Goal: Browse casually: Explore the website without a specific task or goal

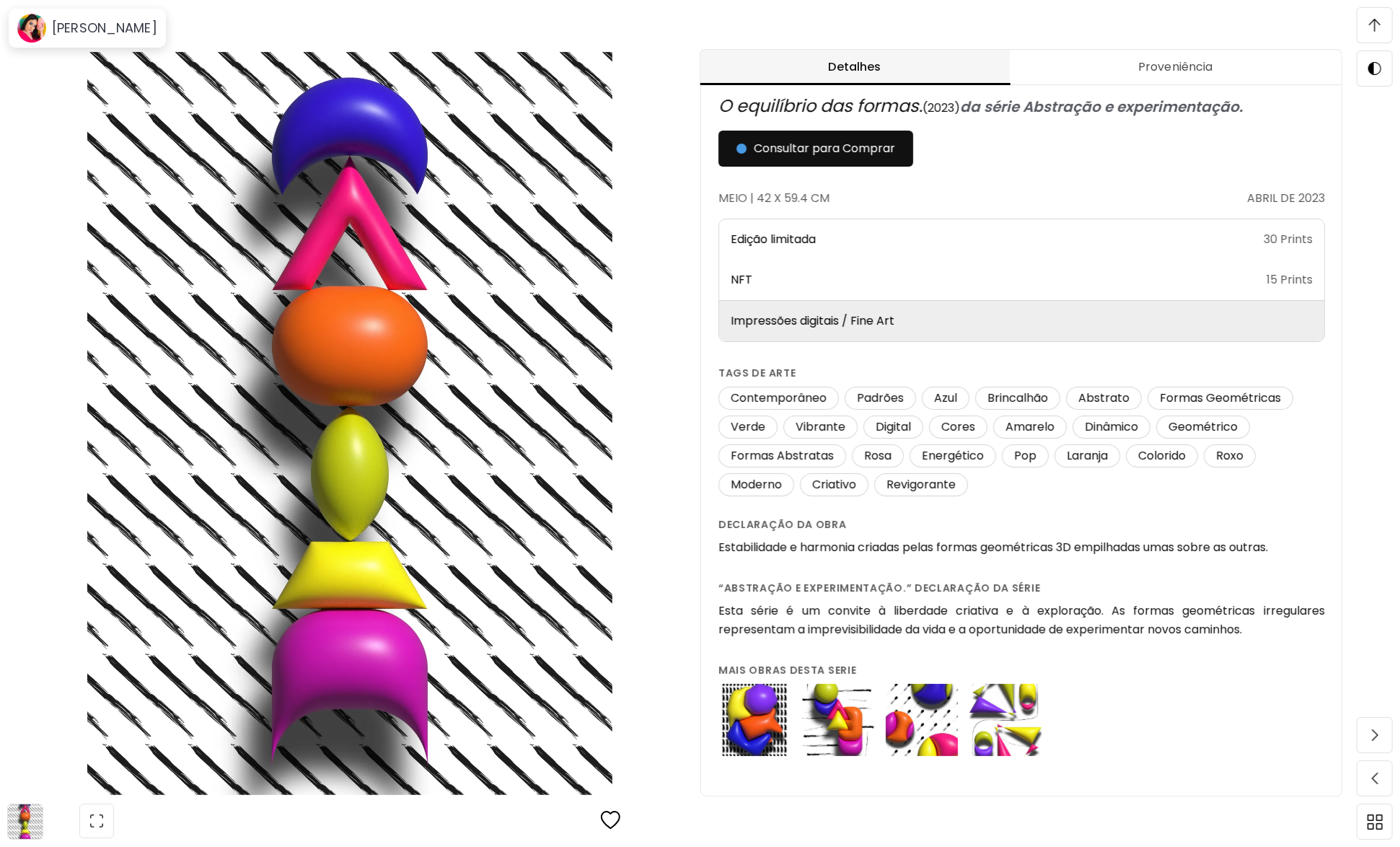
scroll to position [9, 0]
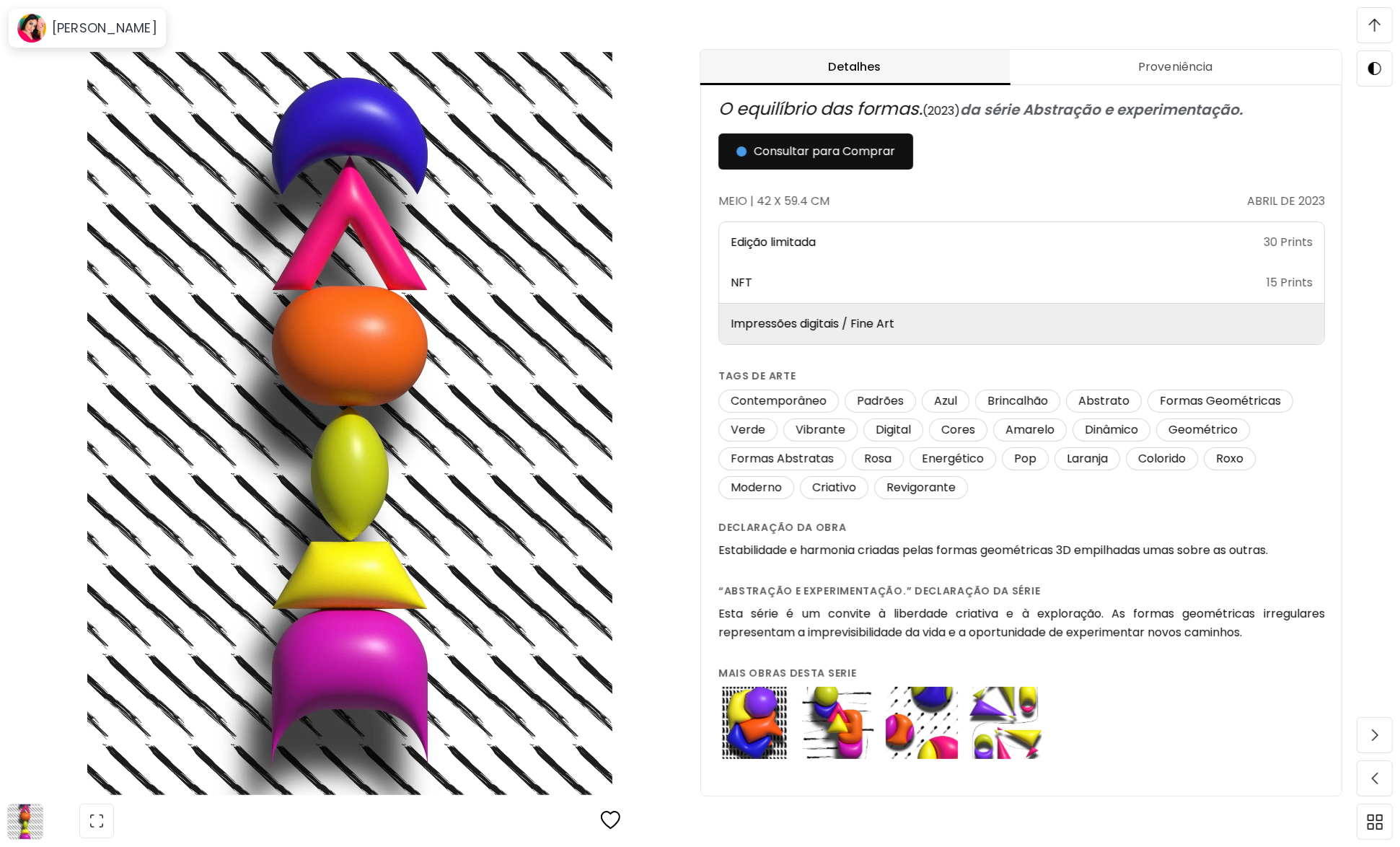
click at [1385, 34] on span at bounding box center [1374, 25] width 30 height 30
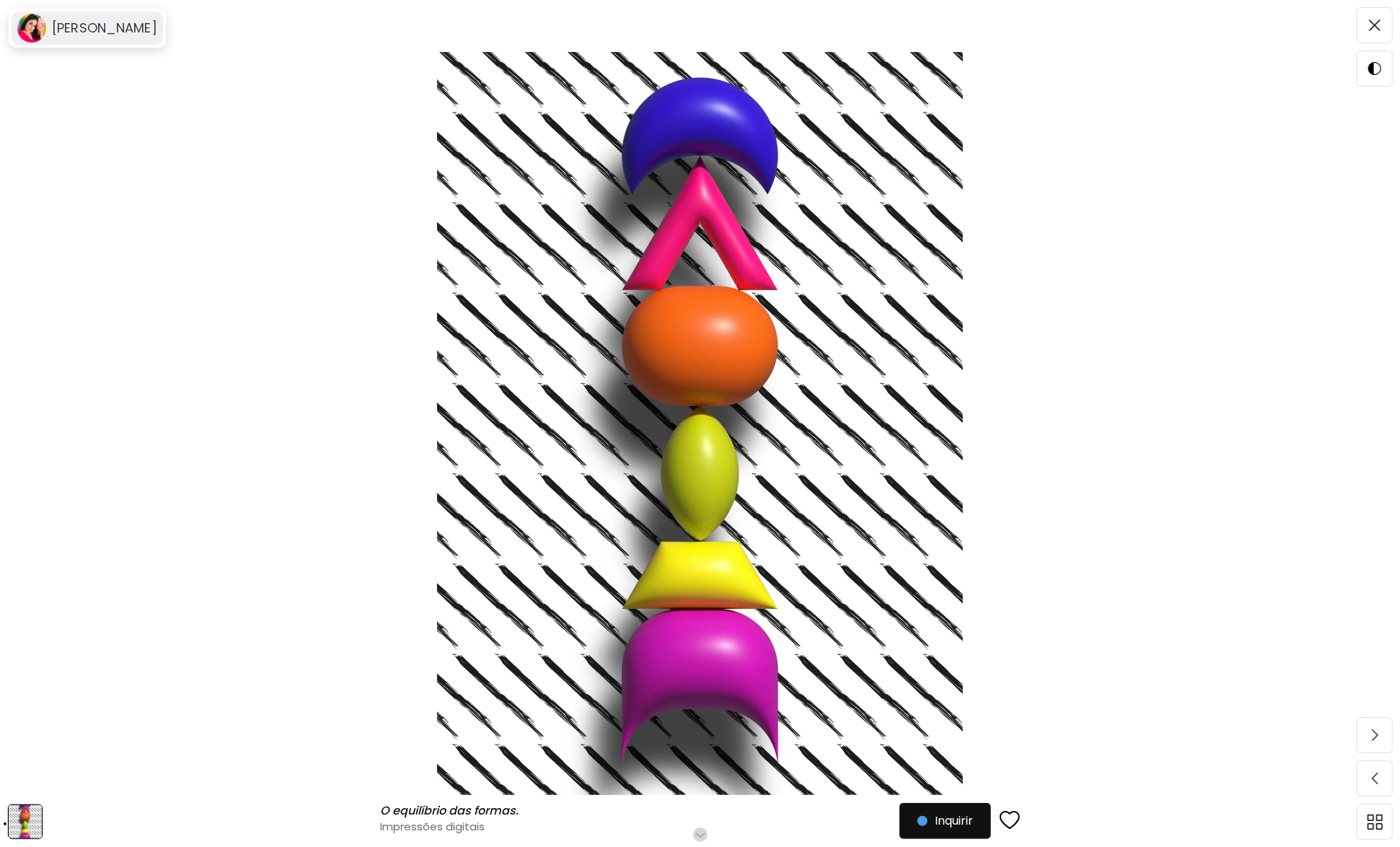
click at [85, 31] on h6 "[PERSON_NAME]" at bounding box center [104, 28] width 105 height 17
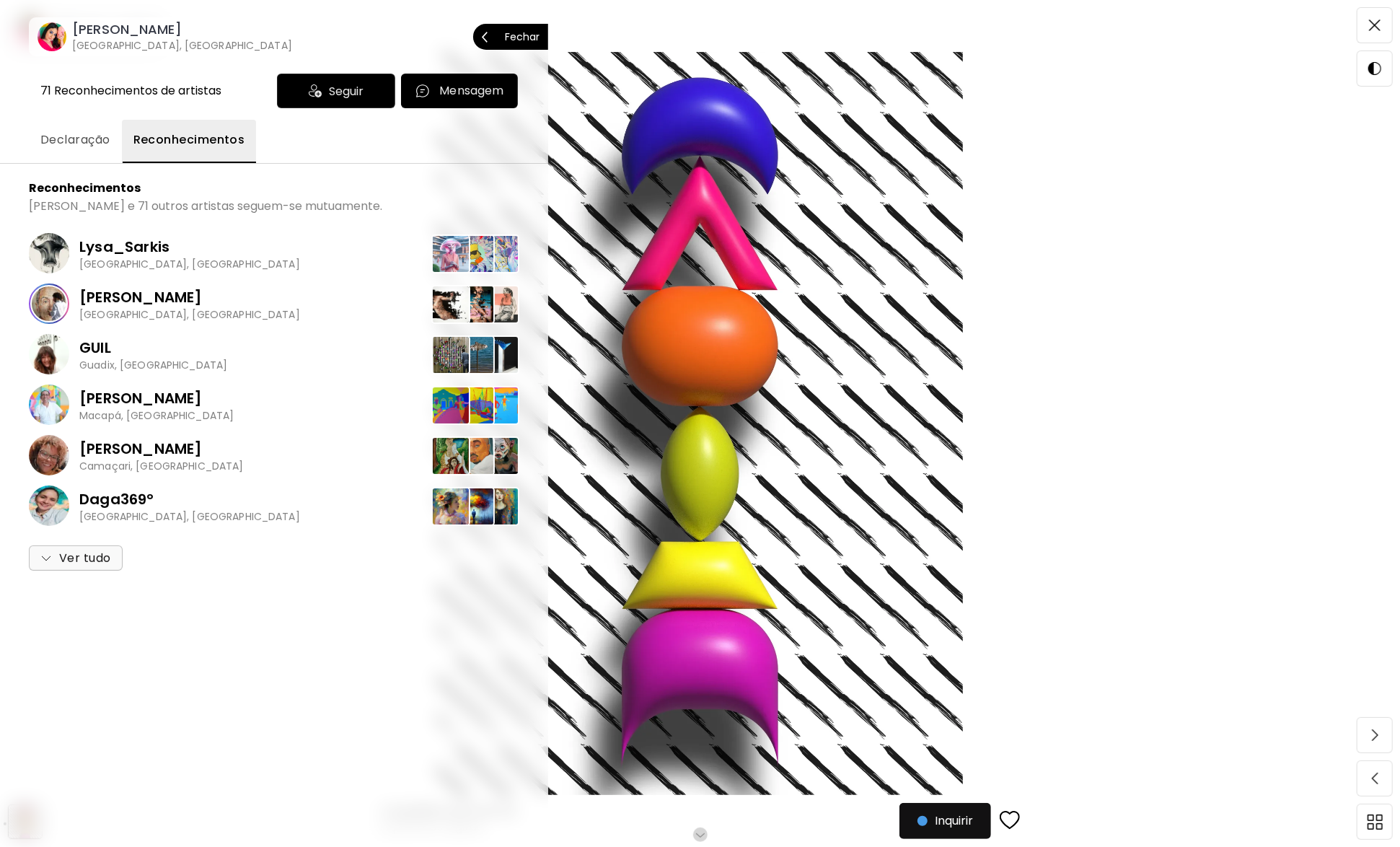
click at [93, 35] on h6 "[PERSON_NAME]" at bounding box center [182, 29] width 220 height 17
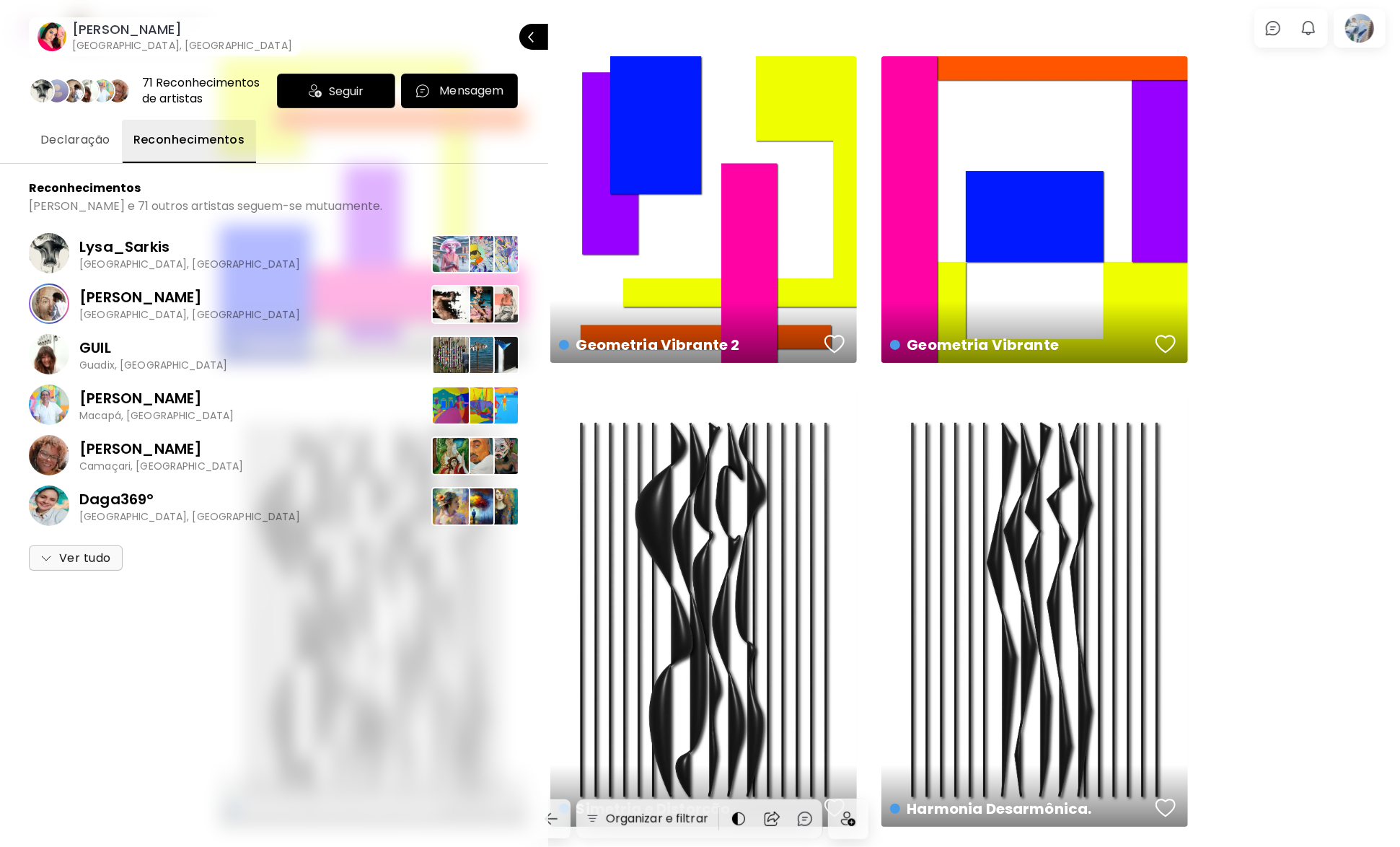
click at [85, 143] on span "Declaração" at bounding box center [75, 139] width 70 height 17
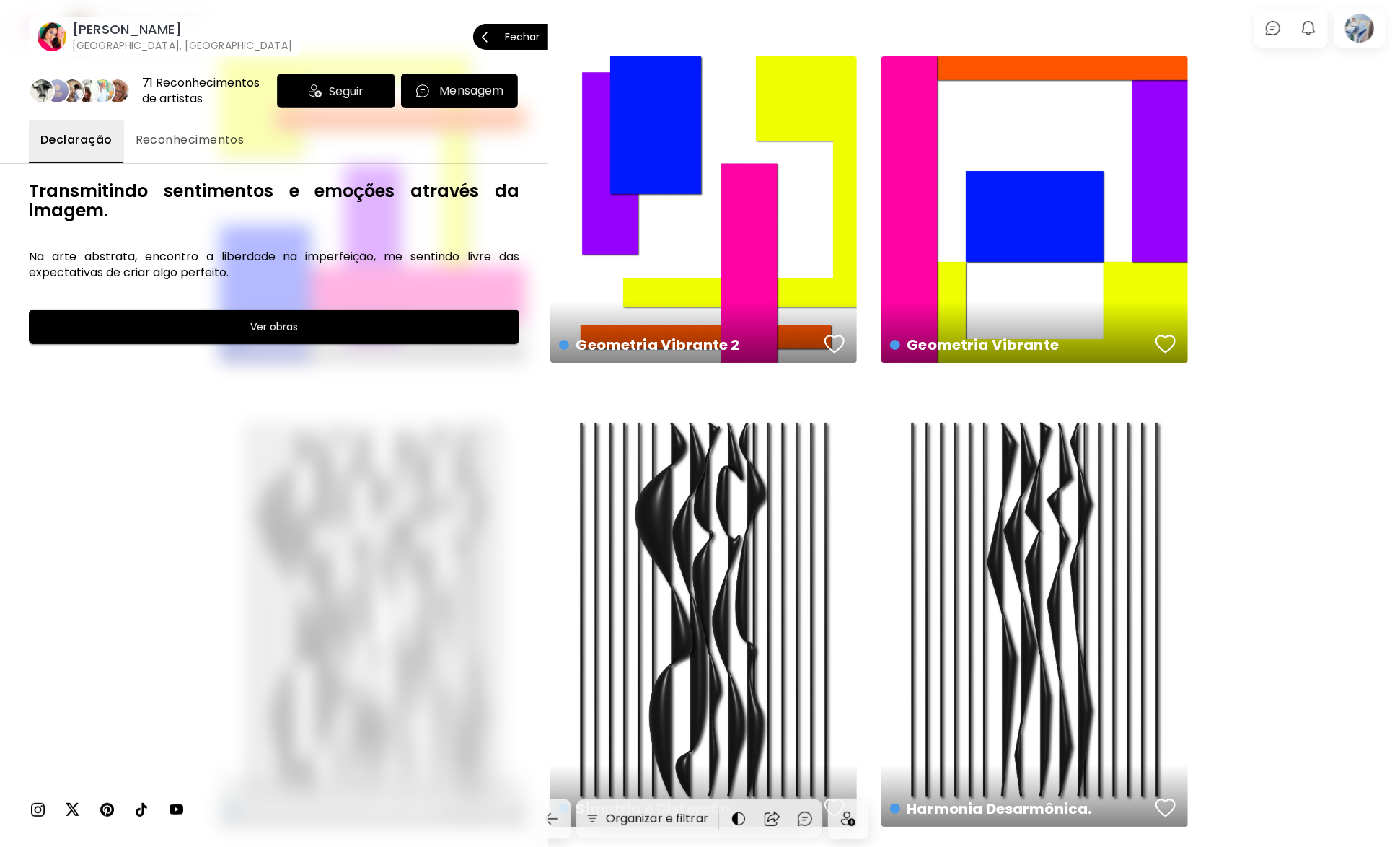
click at [532, 38] on span "Fechar" at bounding box center [510, 37] width 58 height 30
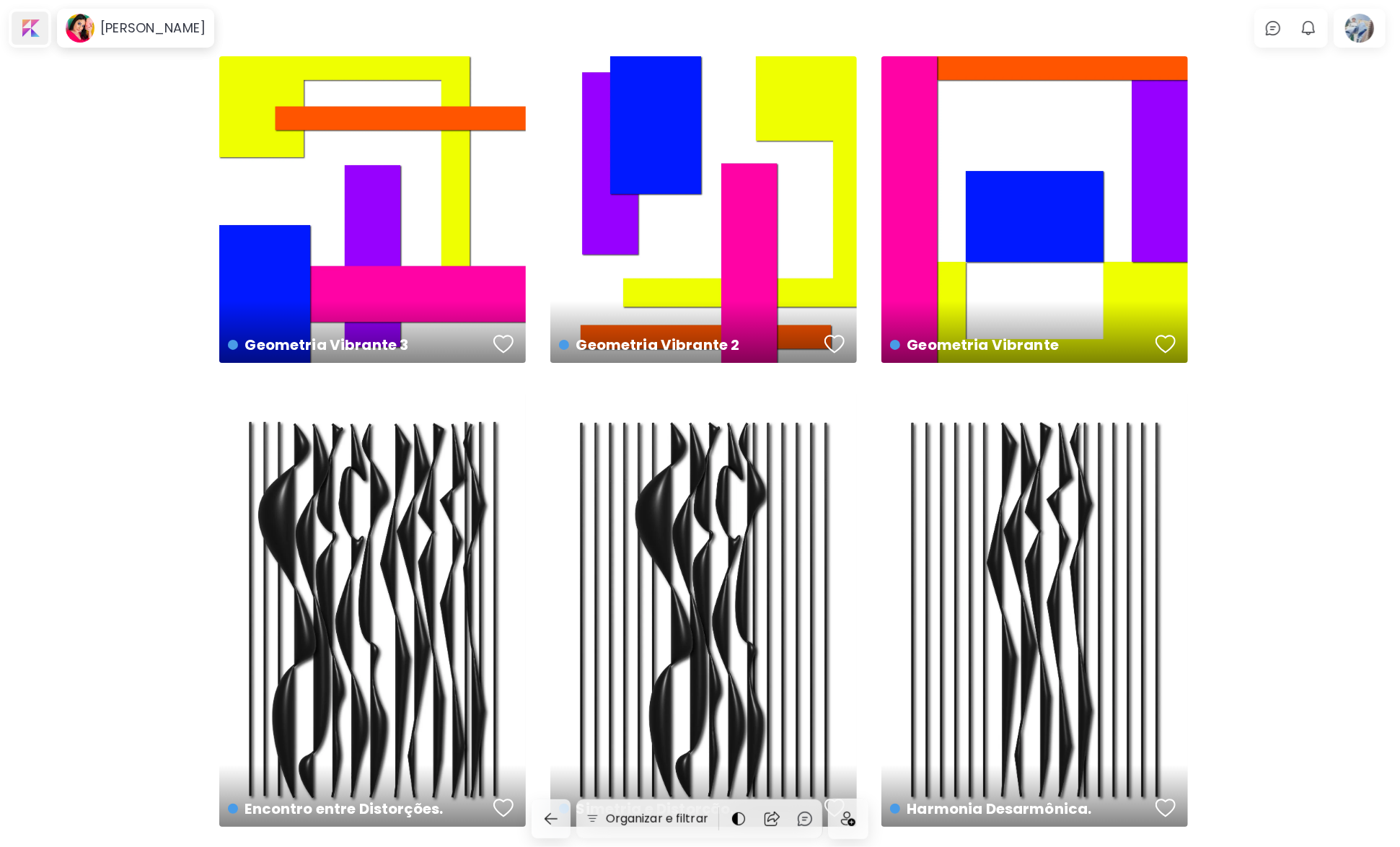
click at [36, 38] on div at bounding box center [29, 28] width 37 height 33
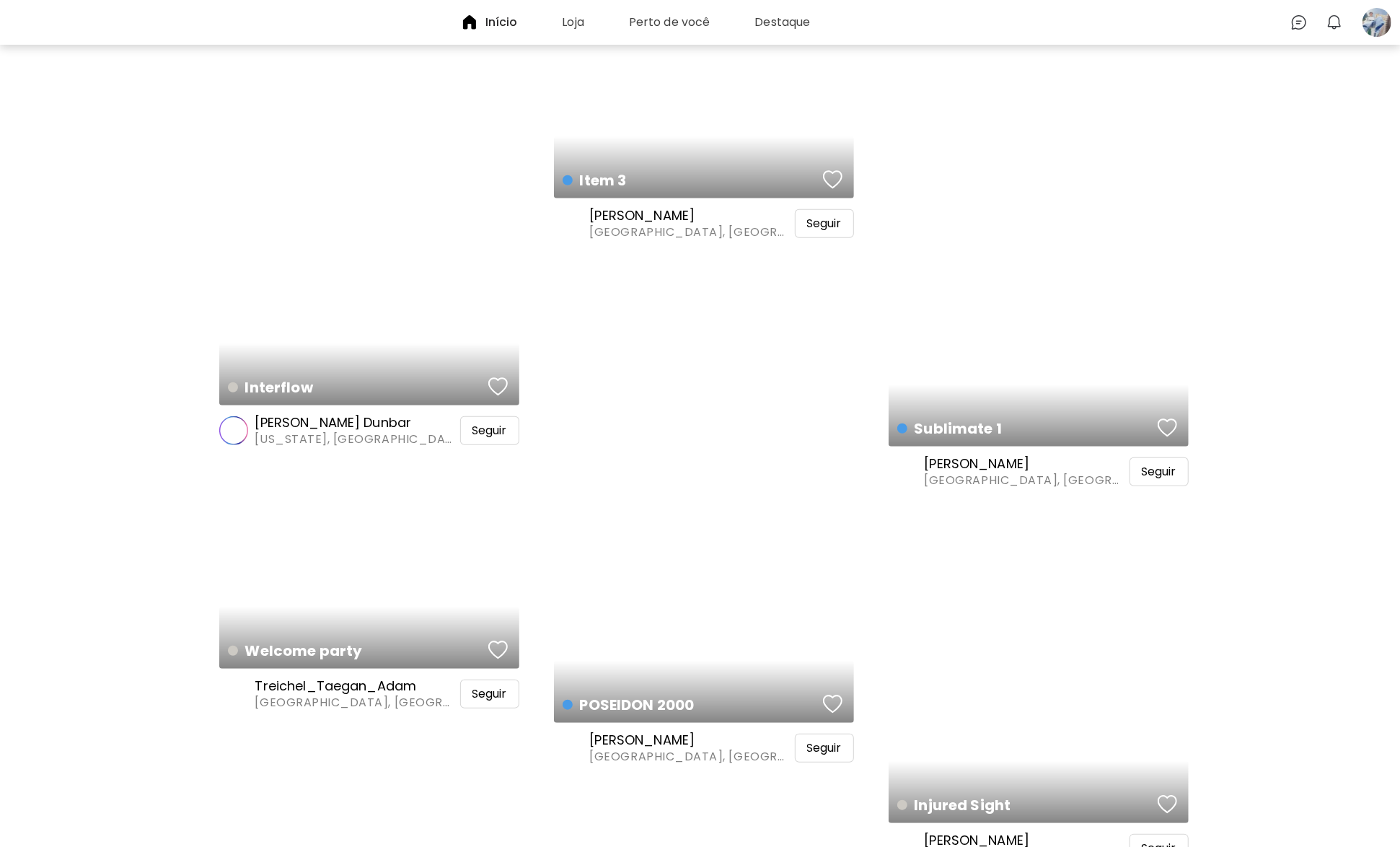
scroll to position [721, 0]
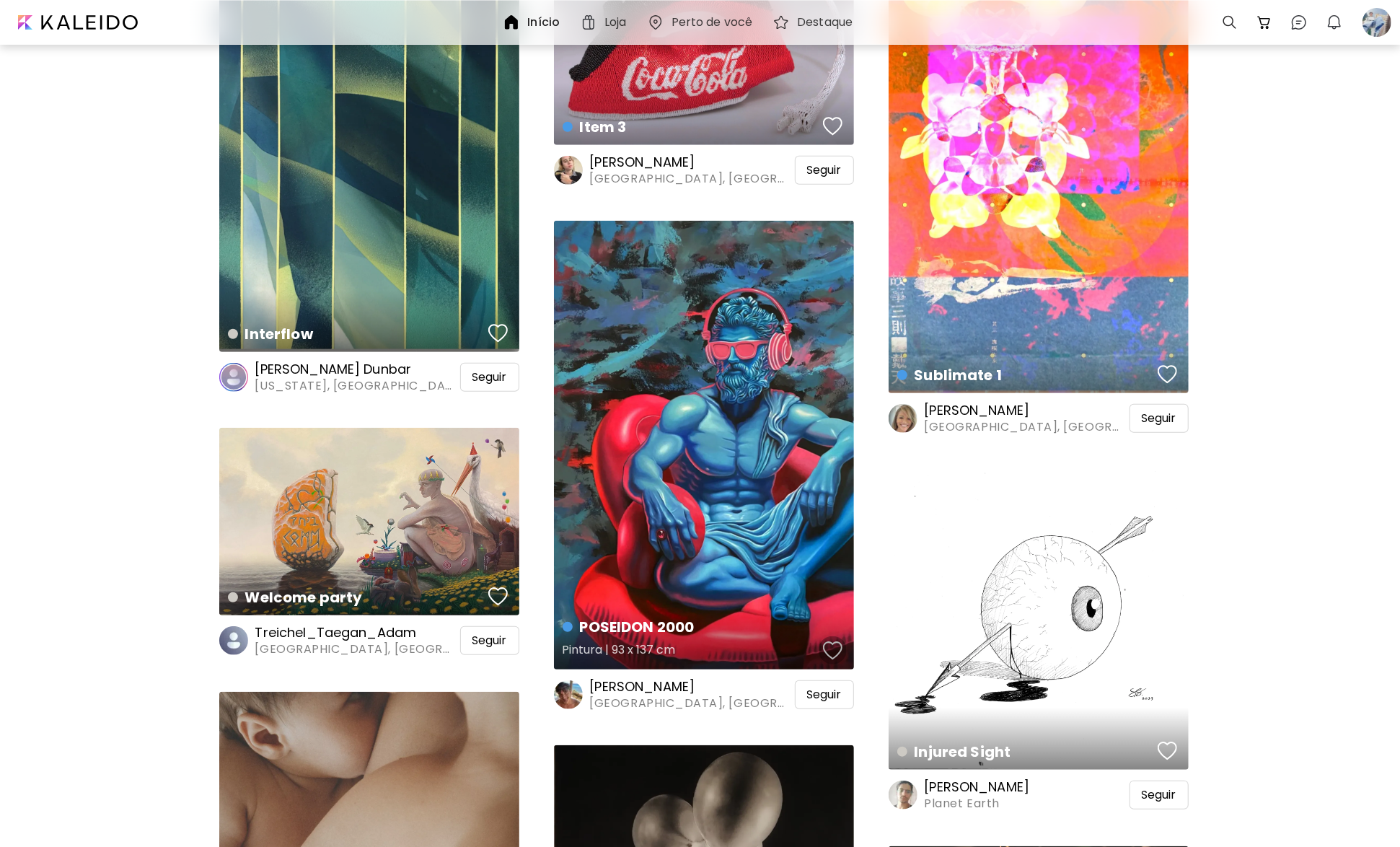
click at [834, 646] on div "button" at bounding box center [833, 650] width 20 height 21
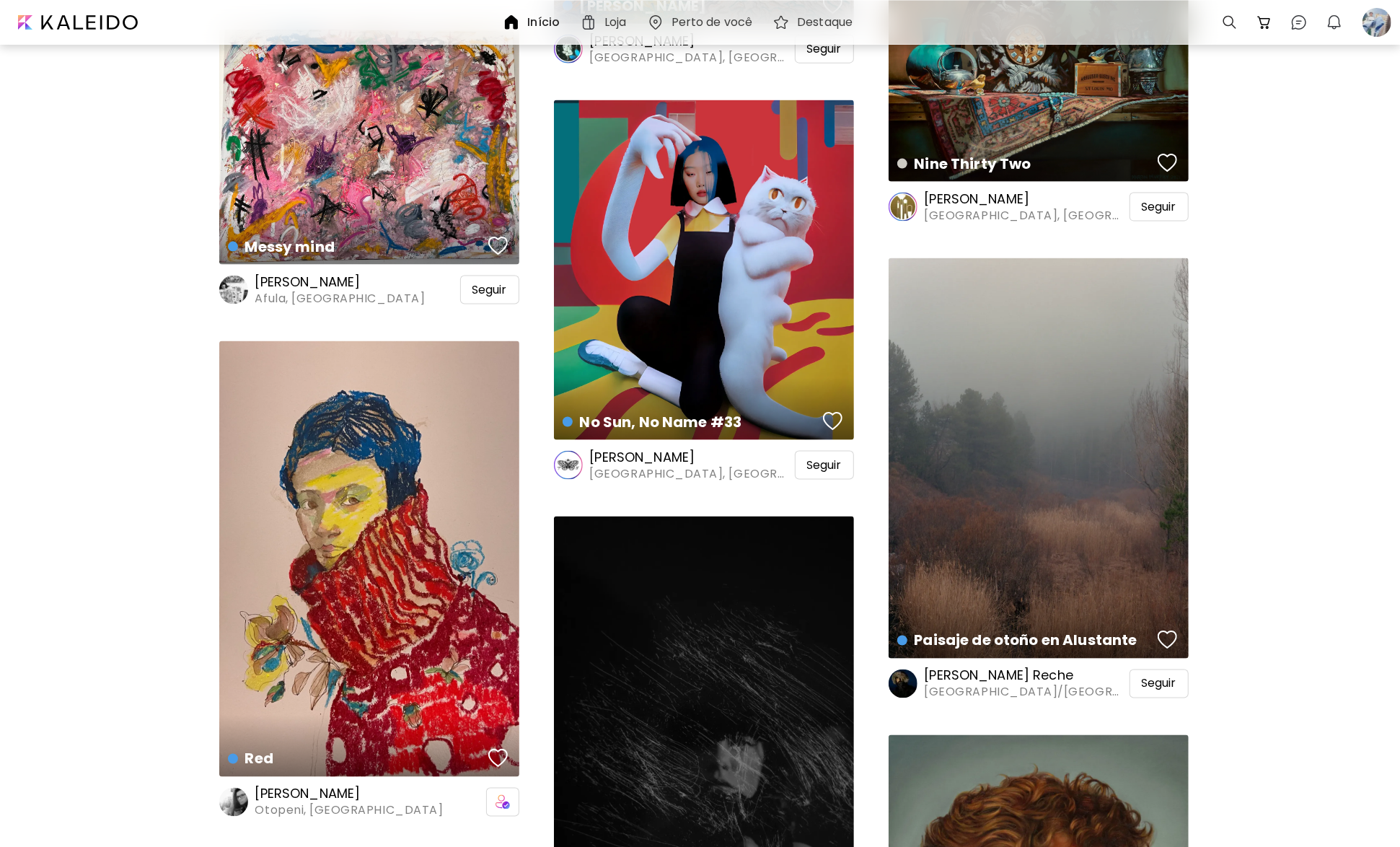
scroll to position [5625, 0]
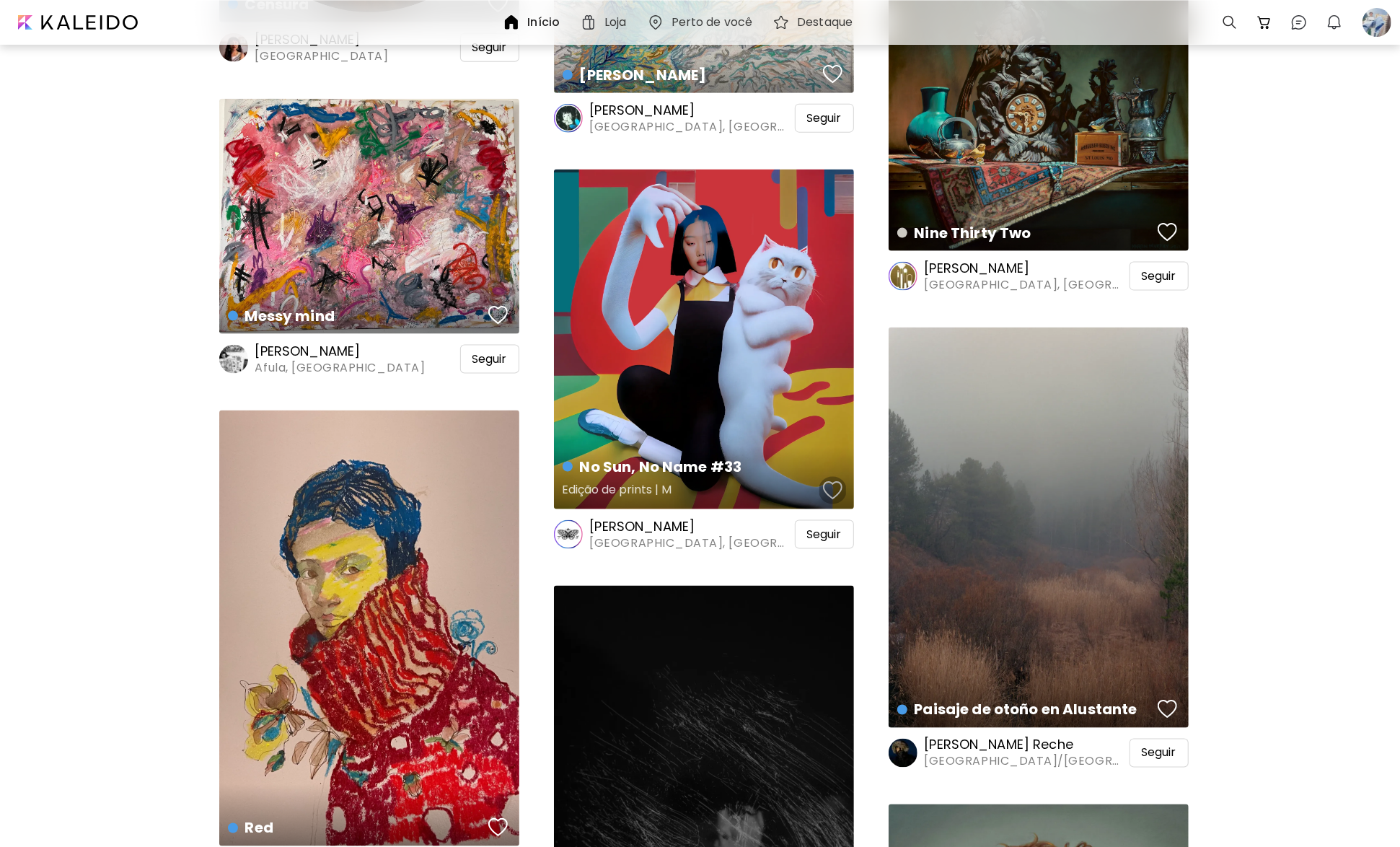
click at [835, 487] on div "button" at bounding box center [833, 490] width 20 height 21
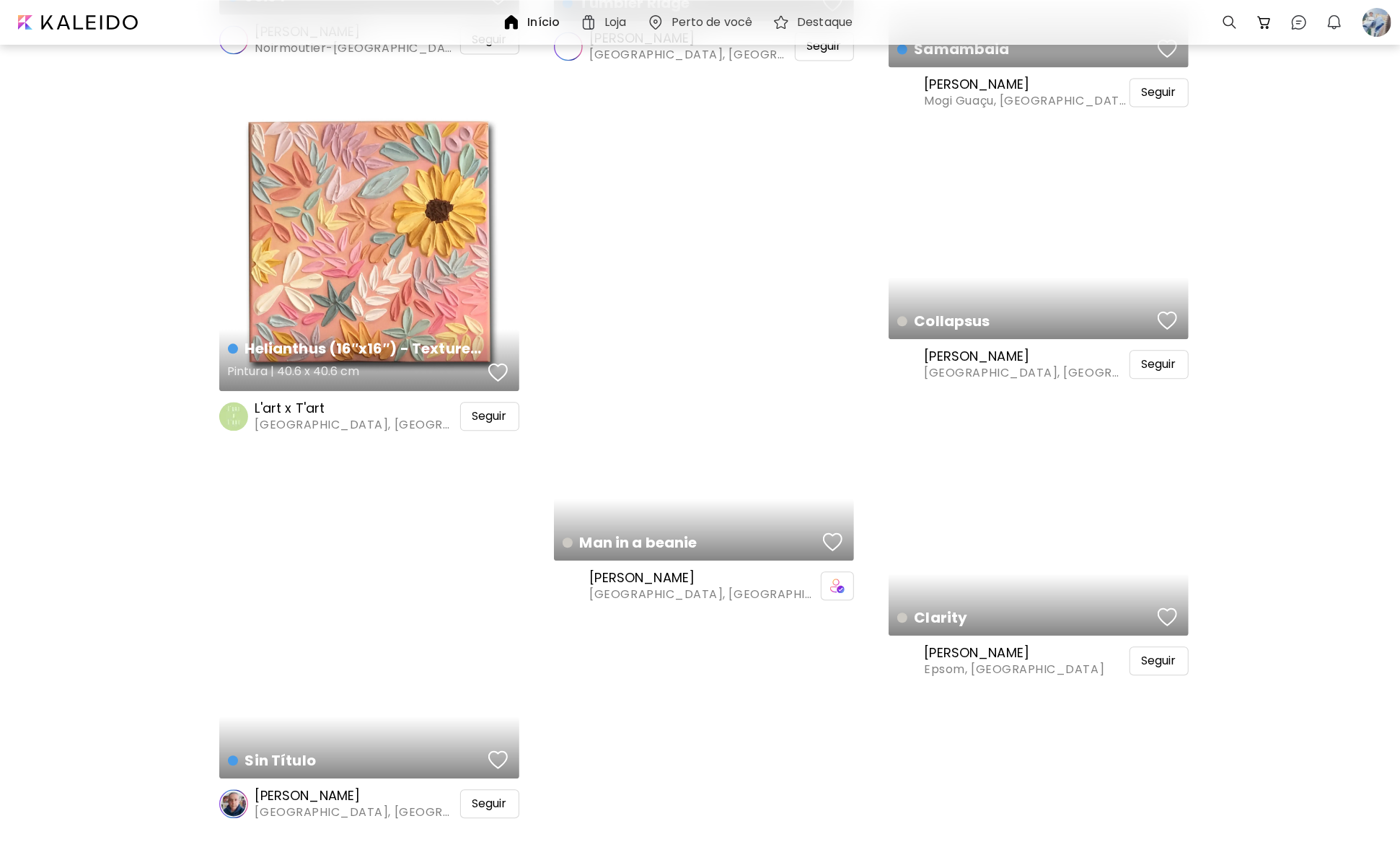
scroll to position [10746, 0]
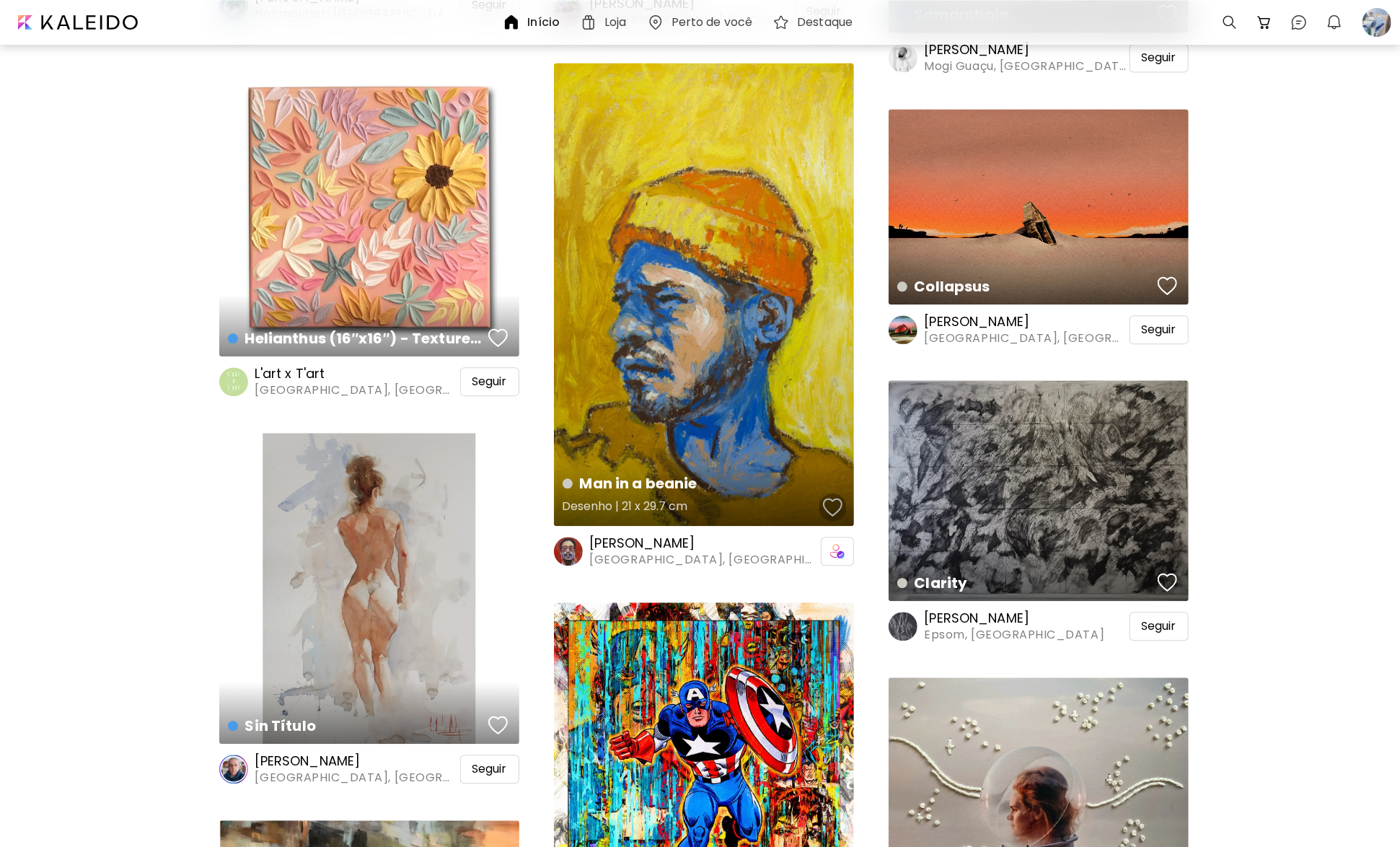
click at [837, 504] on div "button" at bounding box center [833, 507] width 20 height 21
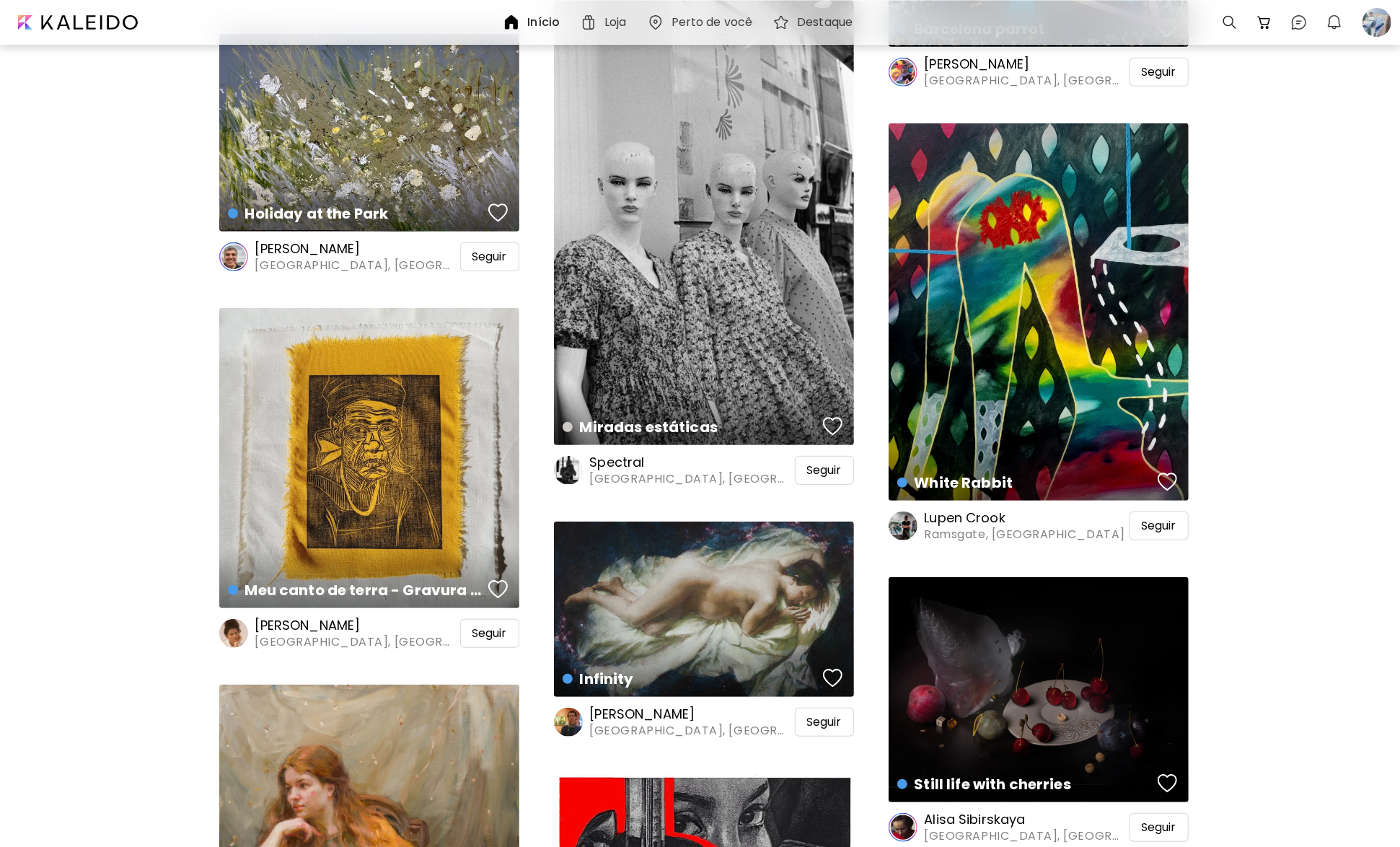
scroll to position [13342, 0]
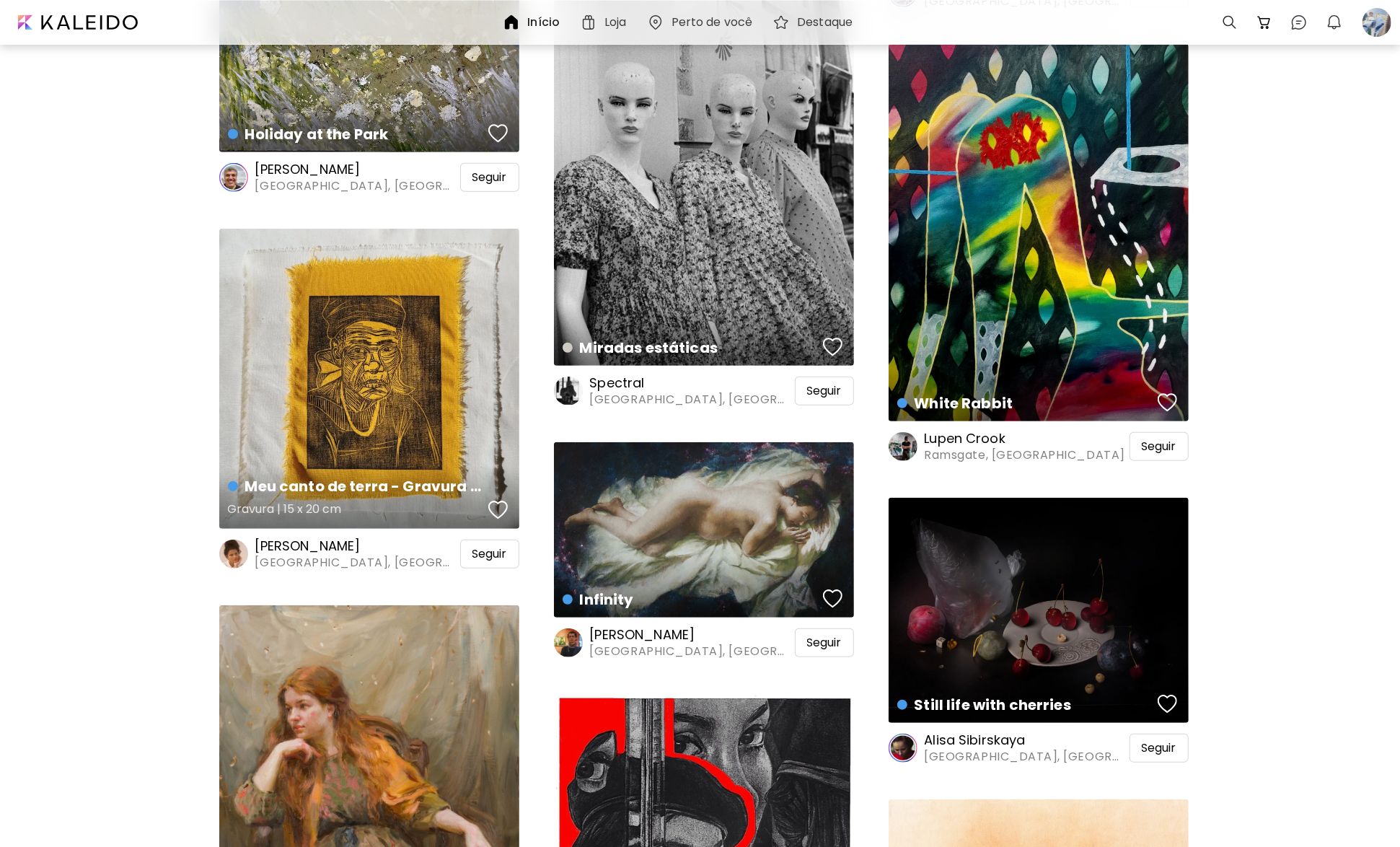
click at [495, 506] on div "button" at bounding box center [498, 509] width 20 height 21
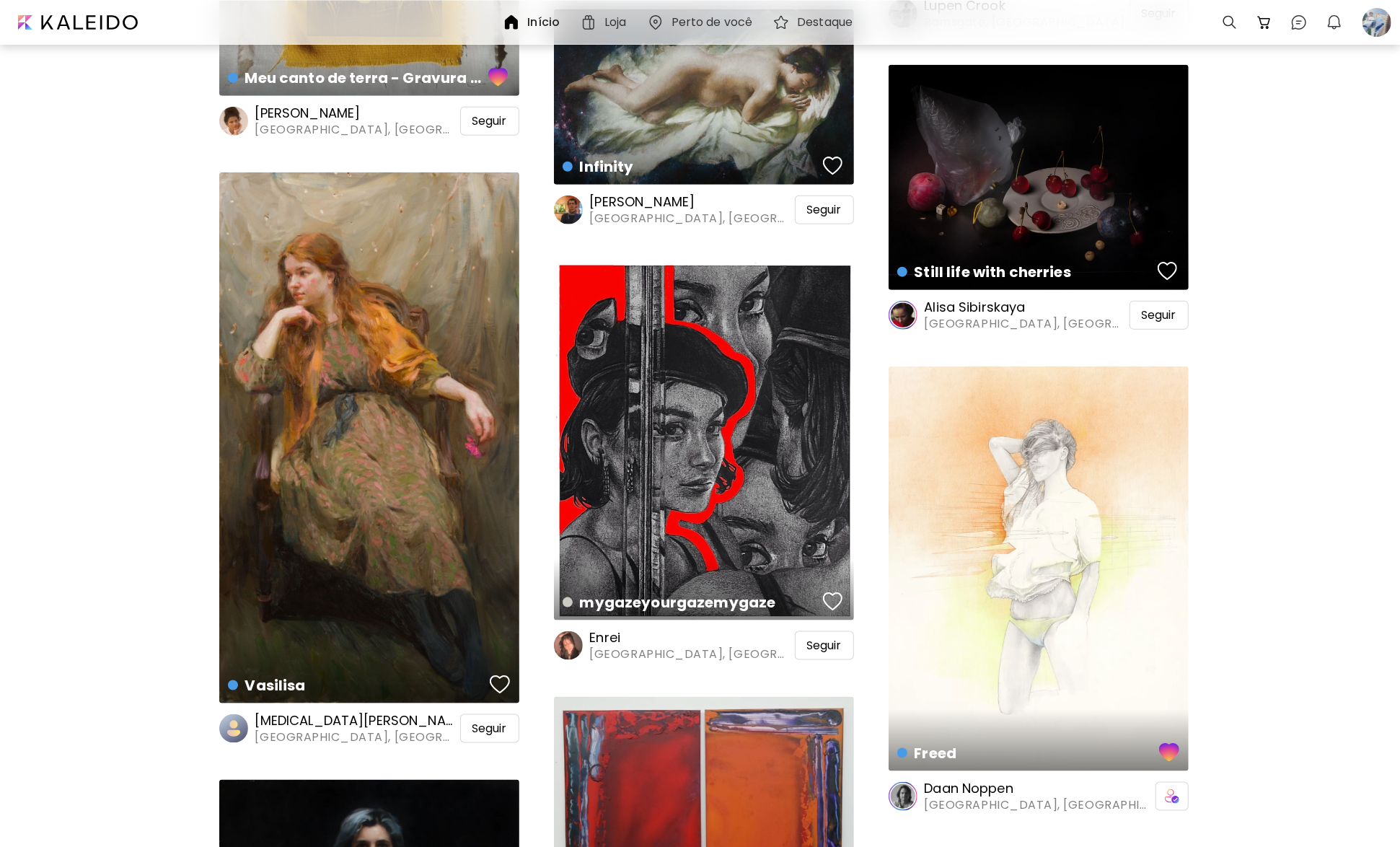
scroll to position [13846, 0]
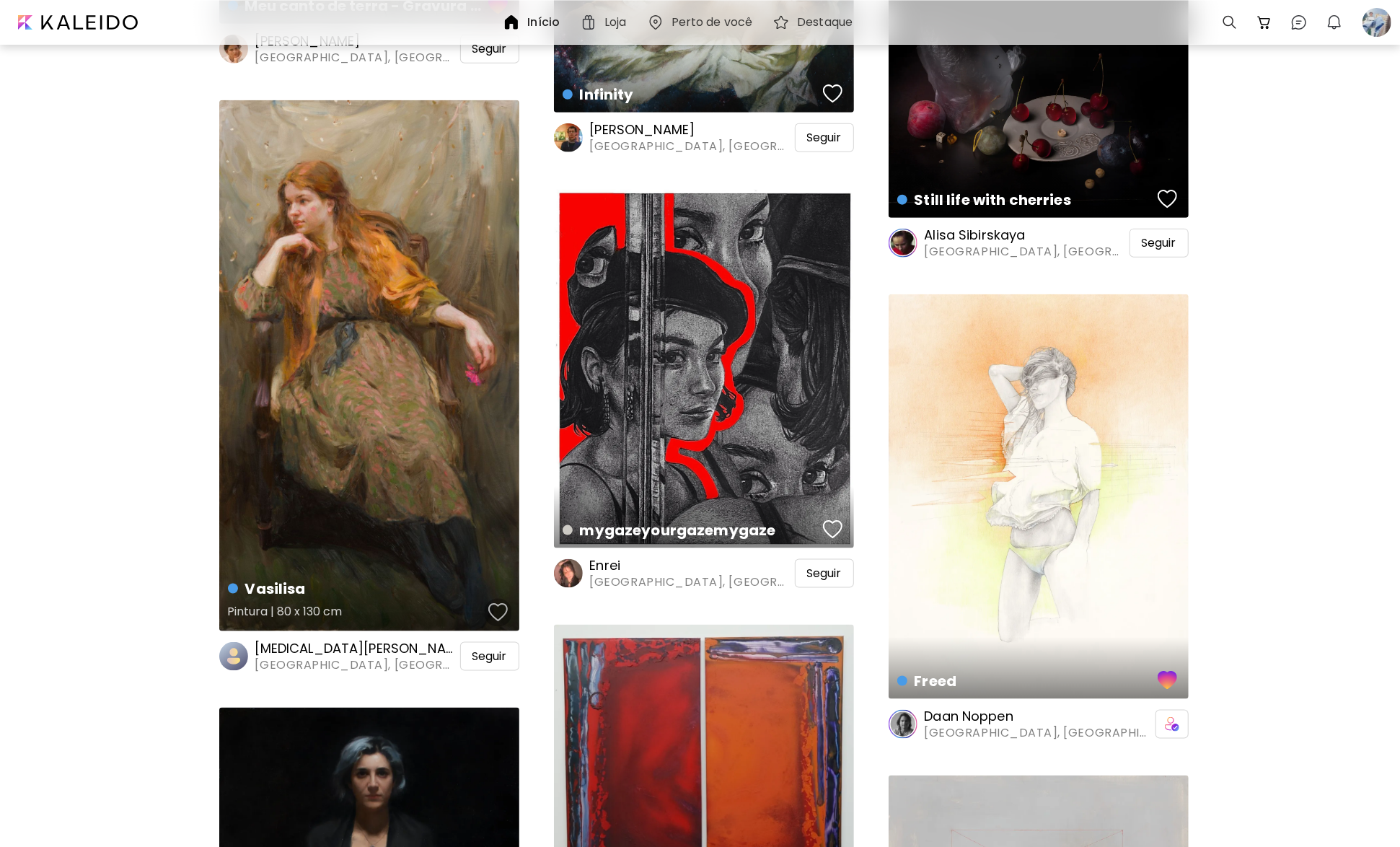
click at [506, 605] on div "button" at bounding box center [498, 612] width 20 height 21
click at [404, 464] on div "Vasilisa Pintura | 80 x 130 cm" at bounding box center [369, 366] width 300 height 531
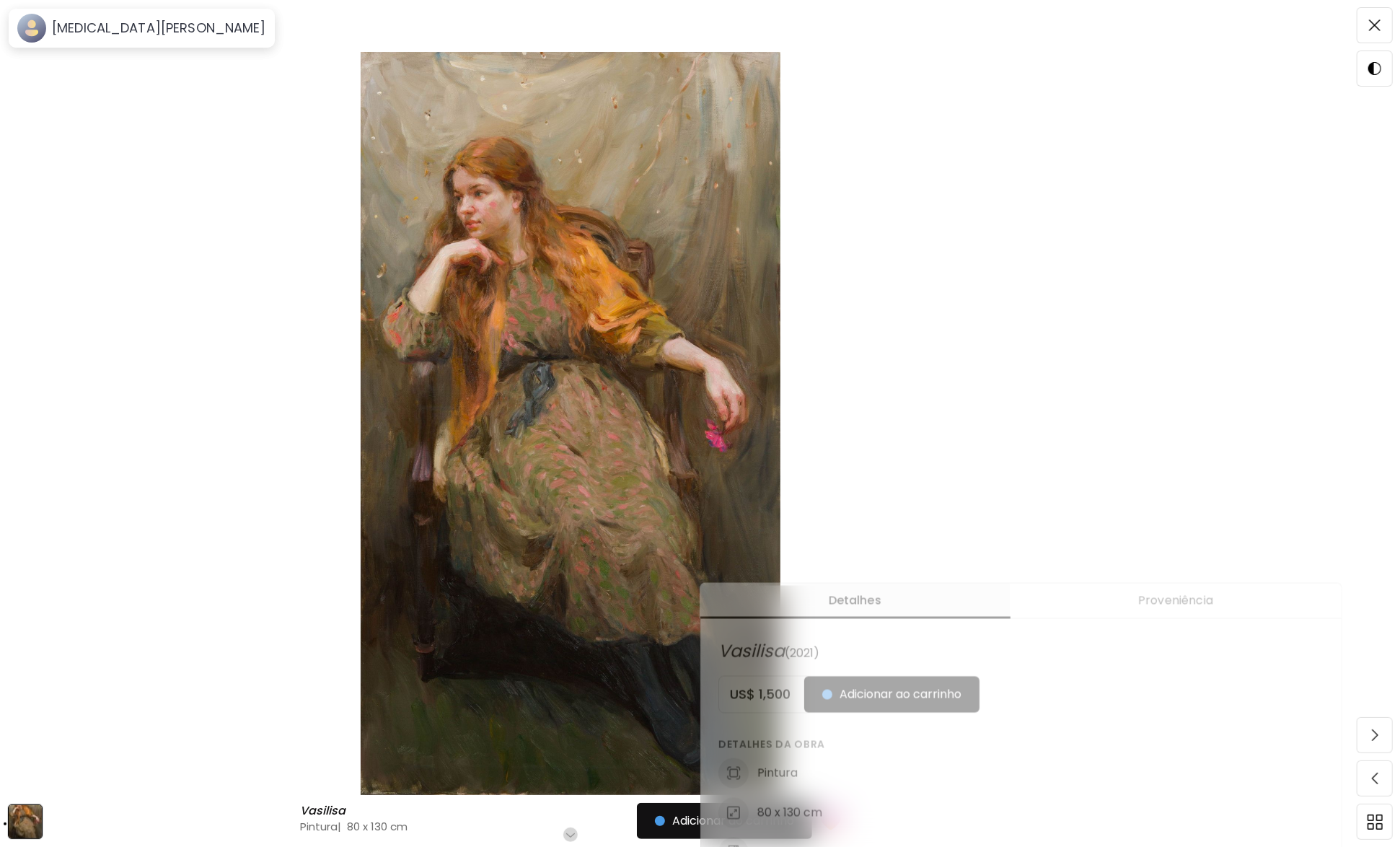
scroll to position [433, 0]
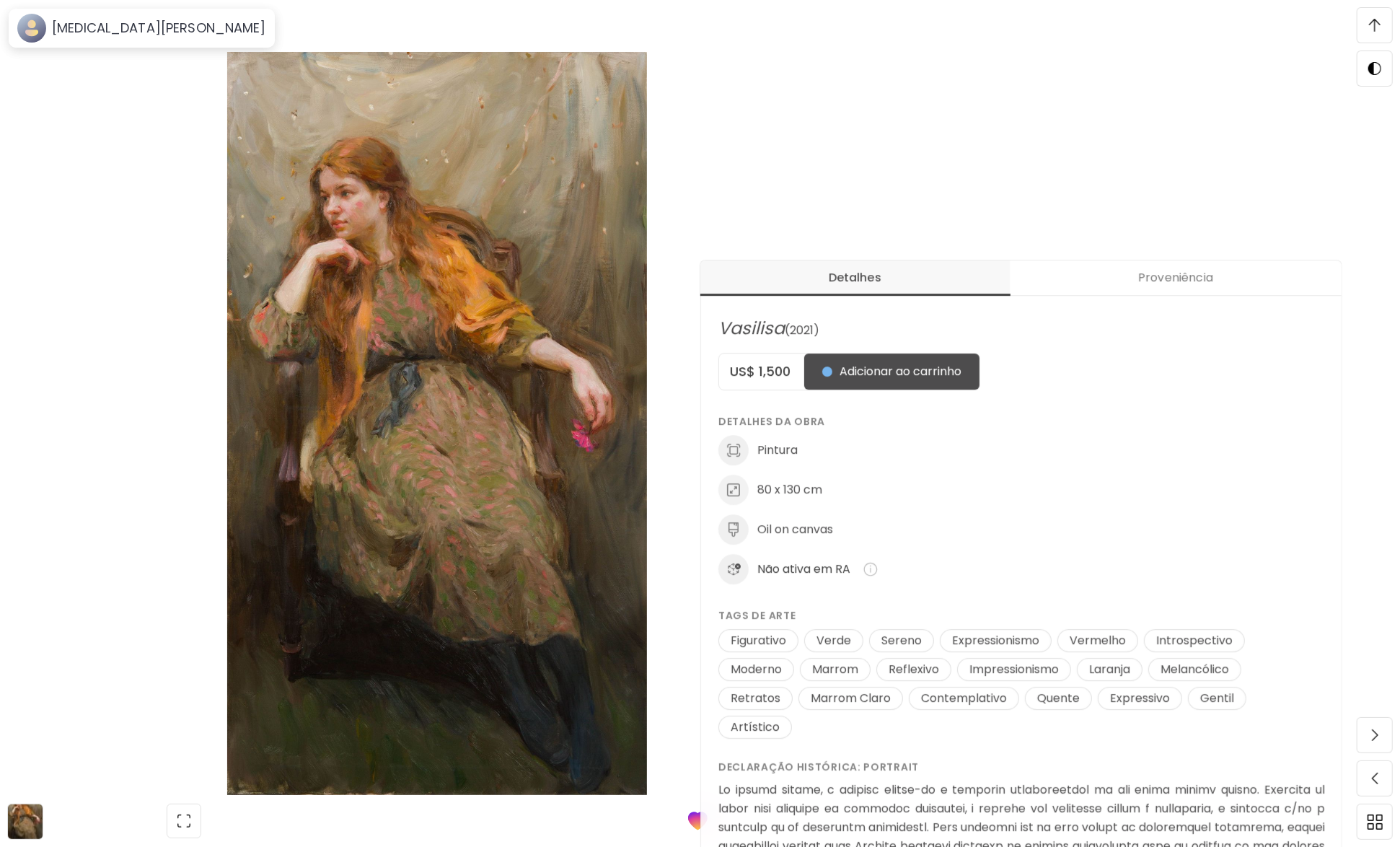
click at [756, 146] on img at bounding box center [436, 423] width 753 height 743
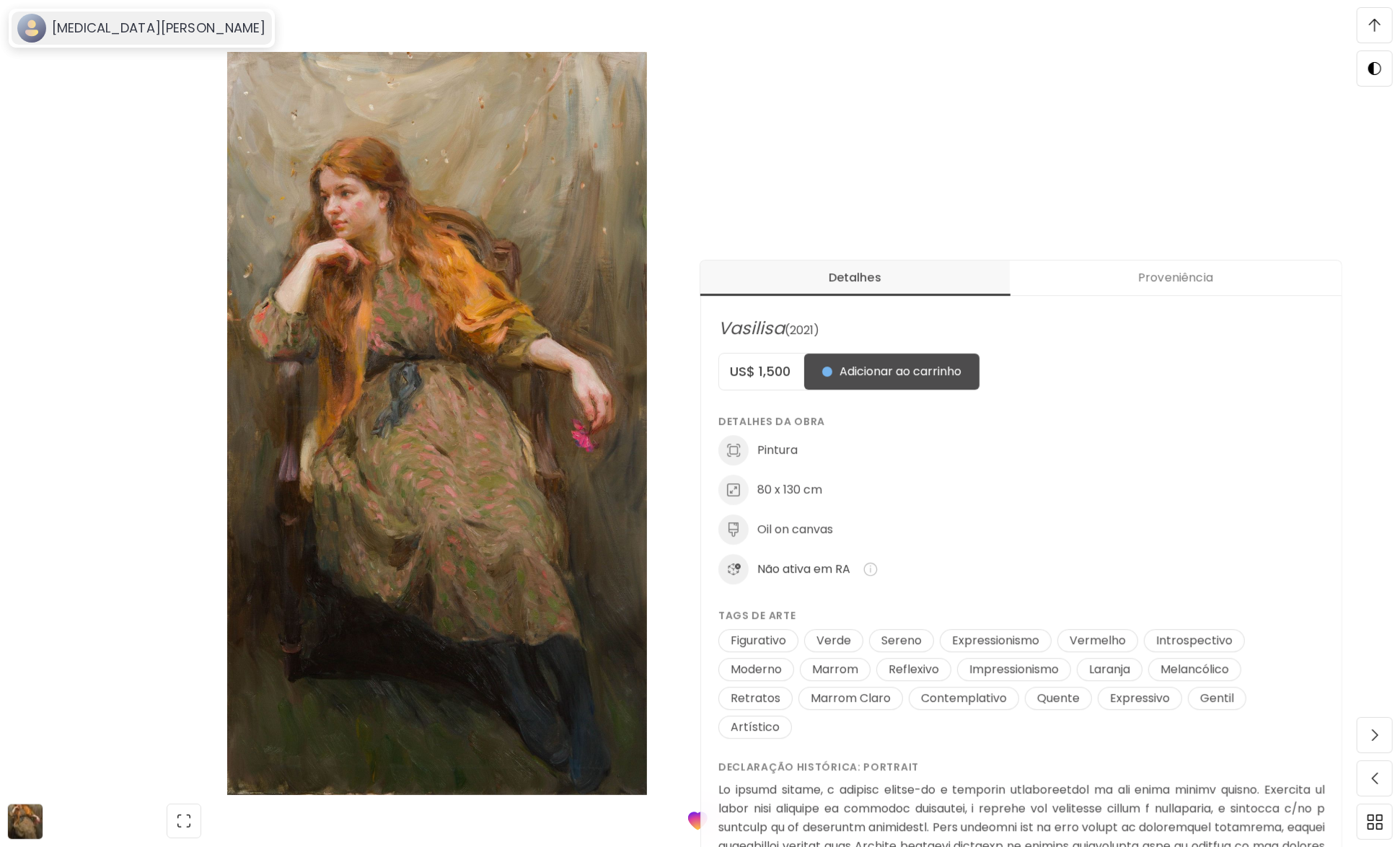
click at [77, 33] on h6 "[MEDICAL_DATA][PERSON_NAME]" at bounding box center [159, 28] width 214 height 17
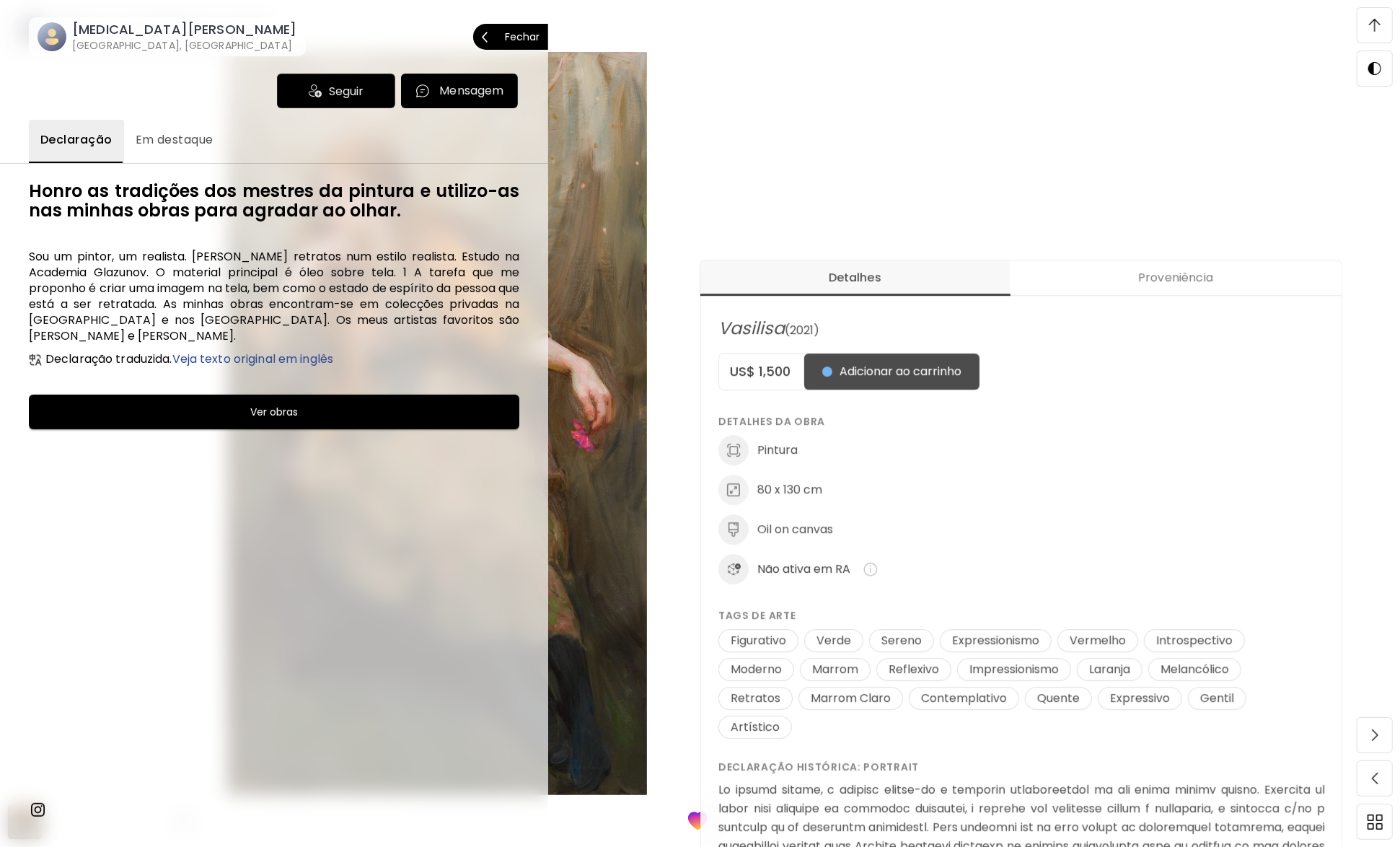
click at [821, 240] on div at bounding box center [700, 423] width 1400 height 847
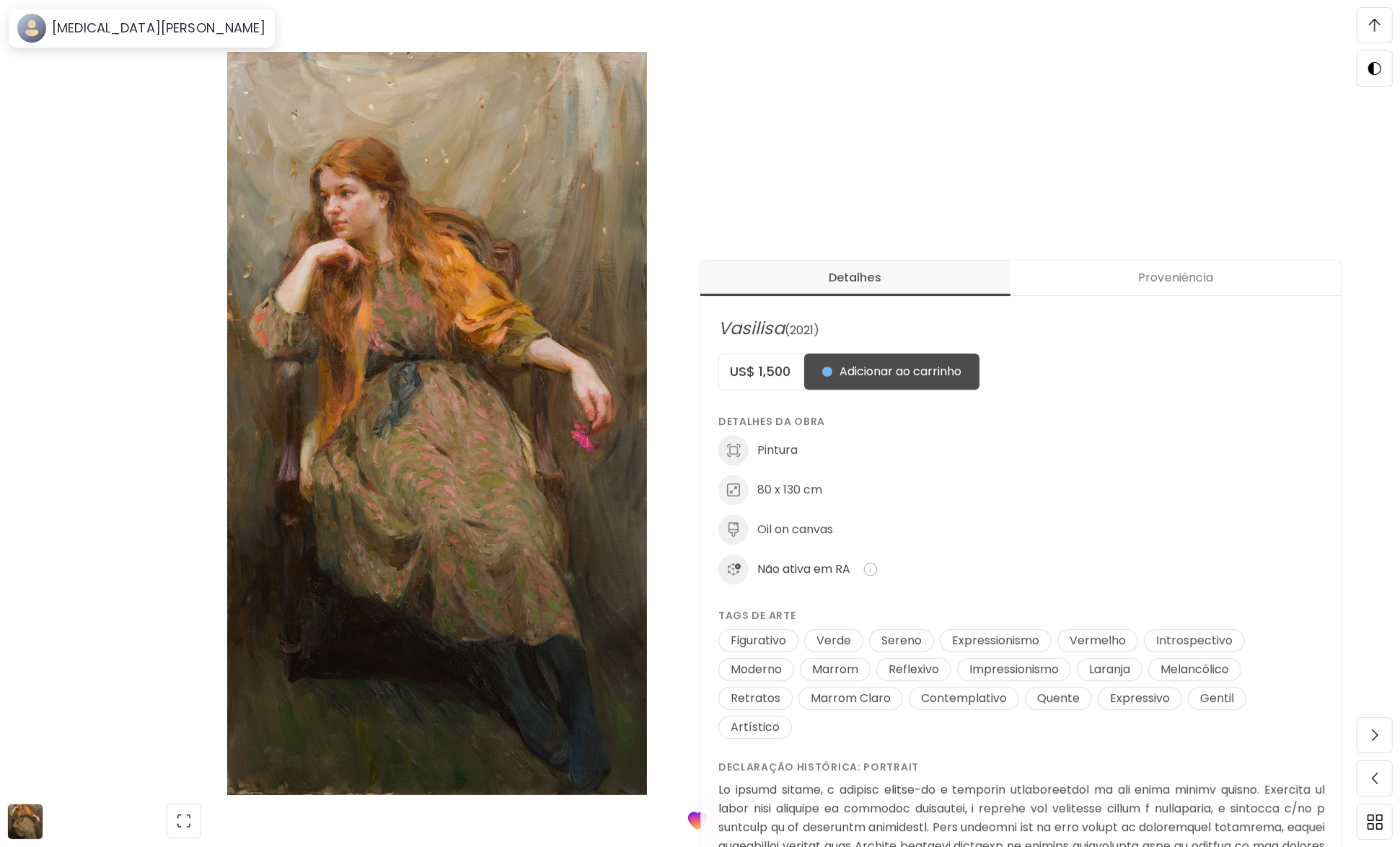
click at [1383, 35] on span at bounding box center [1374, 25] width 30 height 30
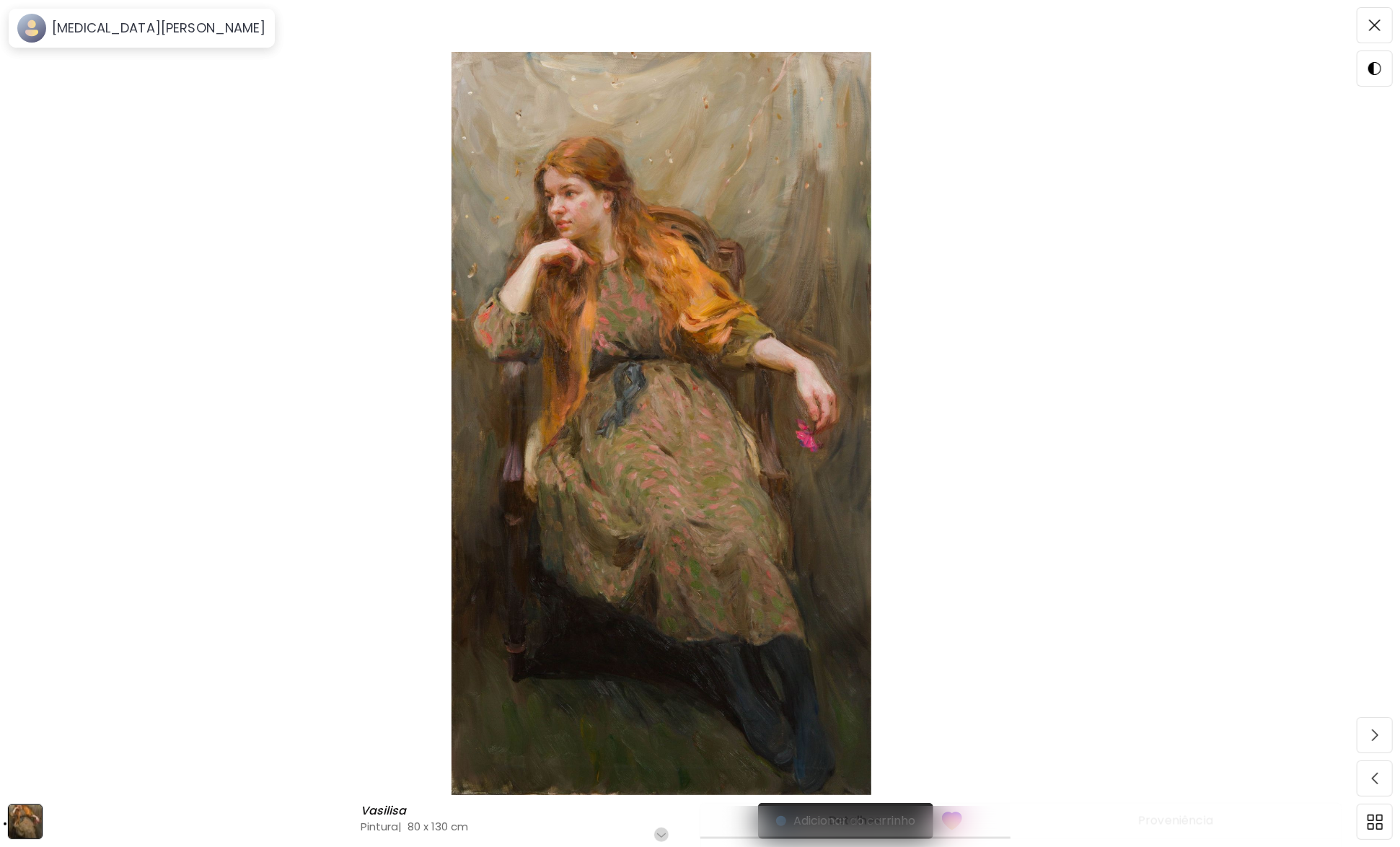
drag, startPoint x: 216, startPoint y: 398, endPoint x: 204, endPoint y: 385, distance: 17.7
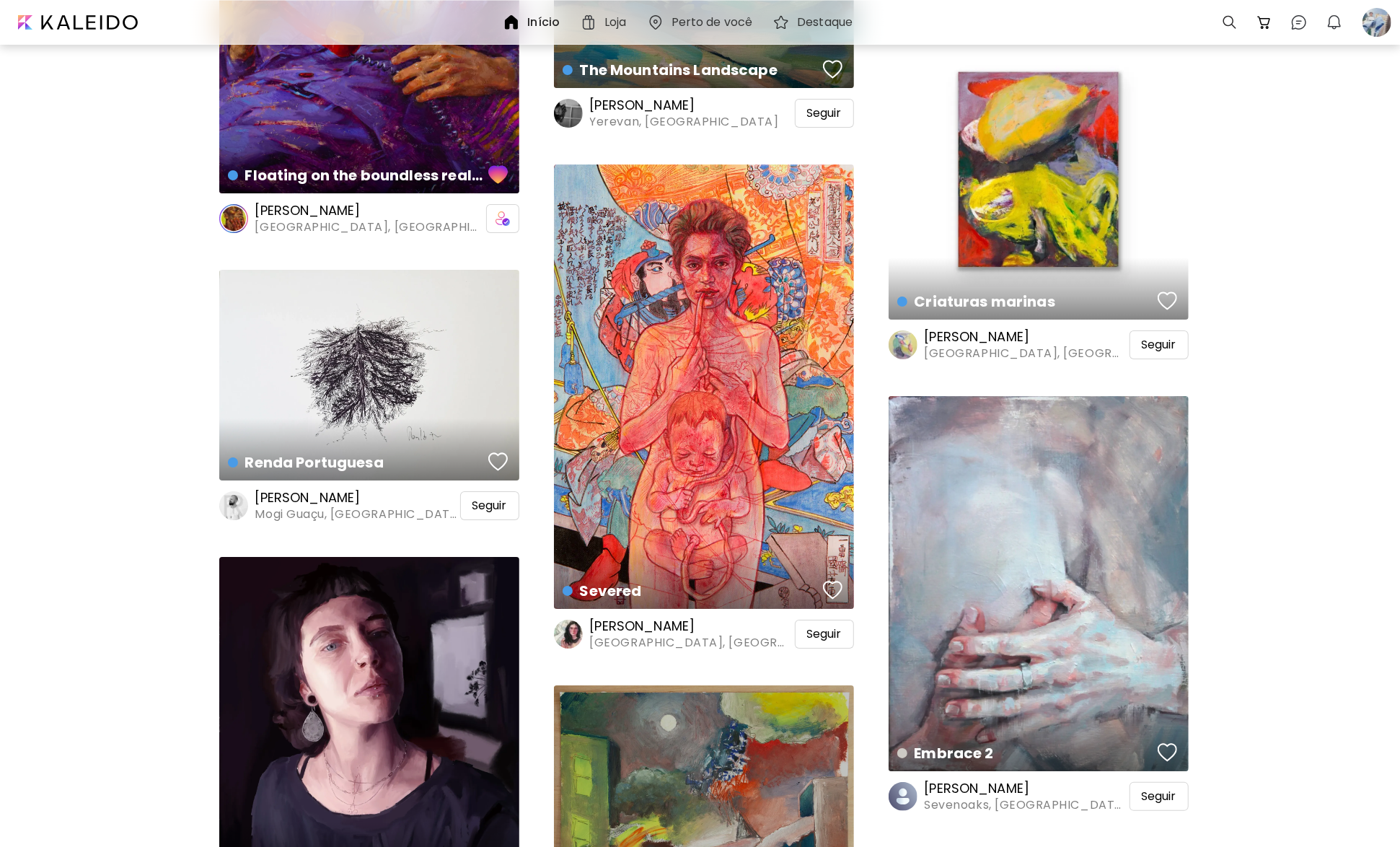
scroll to position [16730, 0]
